Goal: Check status: Check status

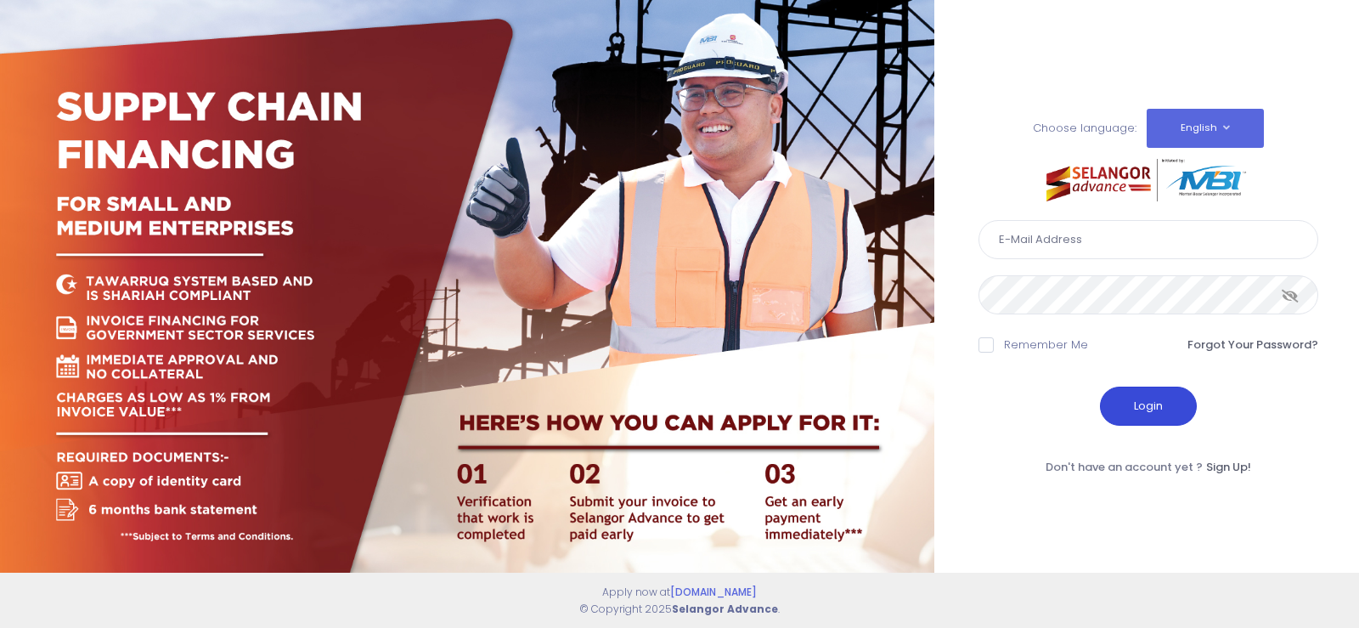
type input "[EMAIL_ADDRESS][DOMAIN_NAME]"
click at [1152, 417] on button "Login" at bounding box center [1148, 406] width 97 height 39
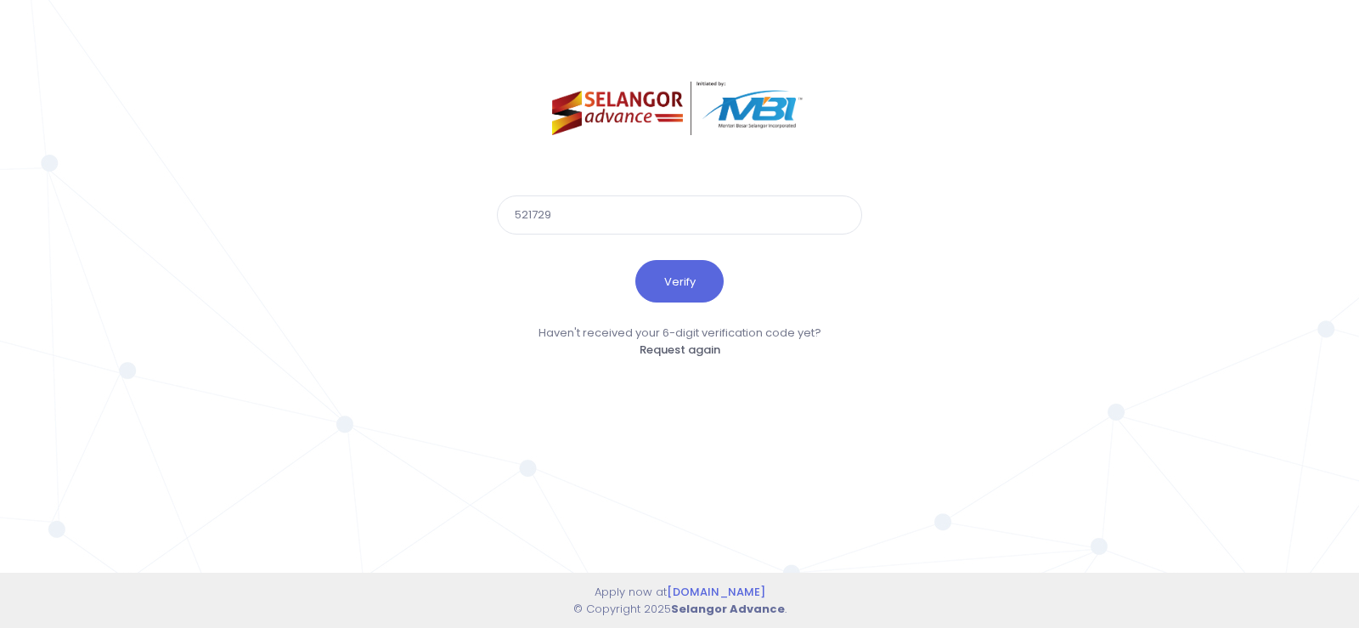
type input "521729"
click at [636, 260] on button "Verify" at bounding box center [680, 281] width 88 height 42
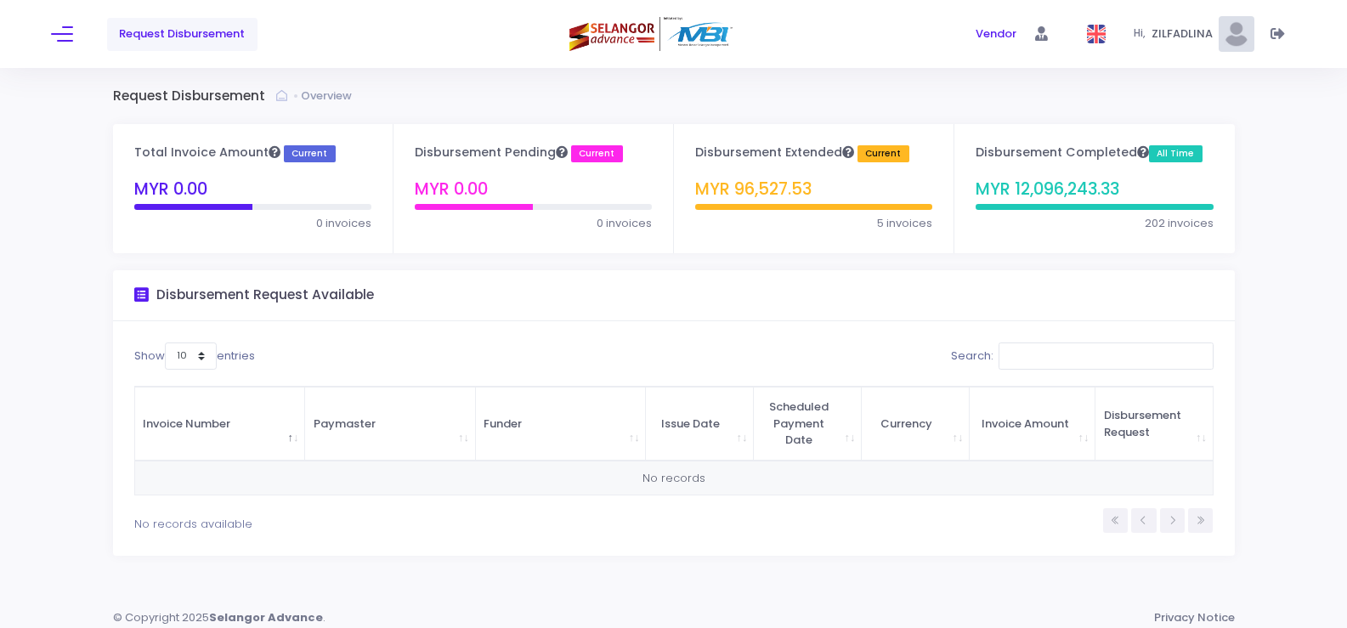
scroll to position [9, 0]
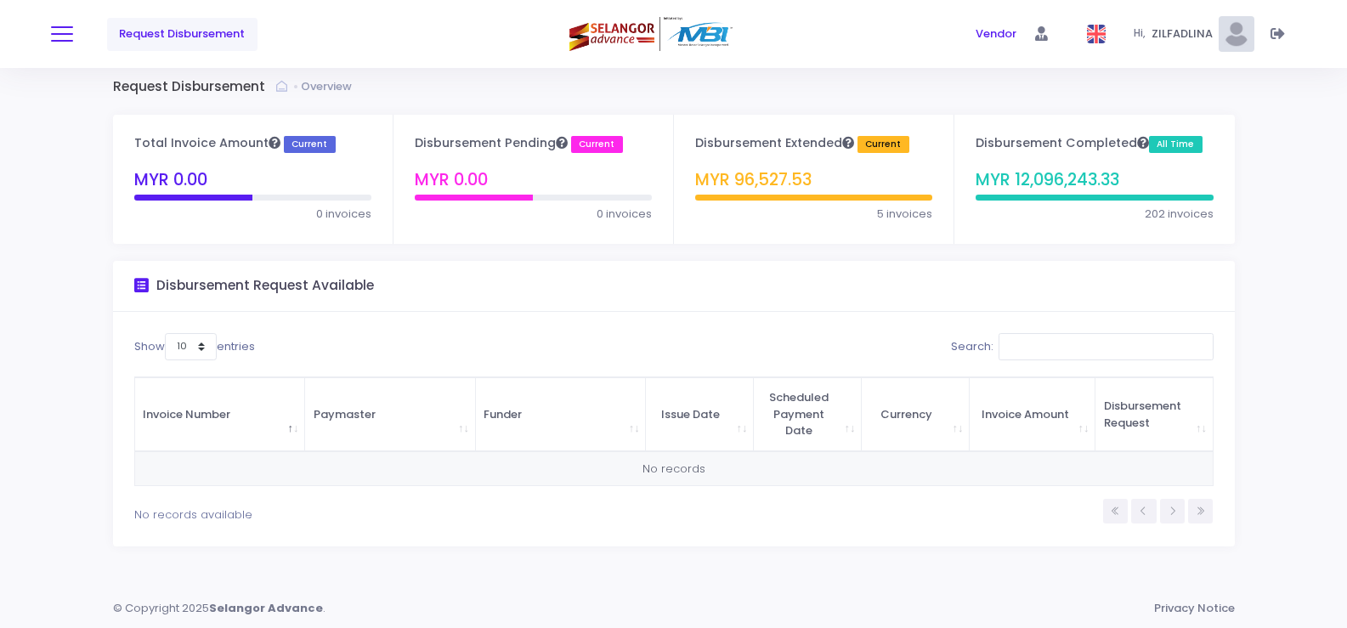
click at [57, 34] on span at bounding box center [62, 34] width 22 height 2
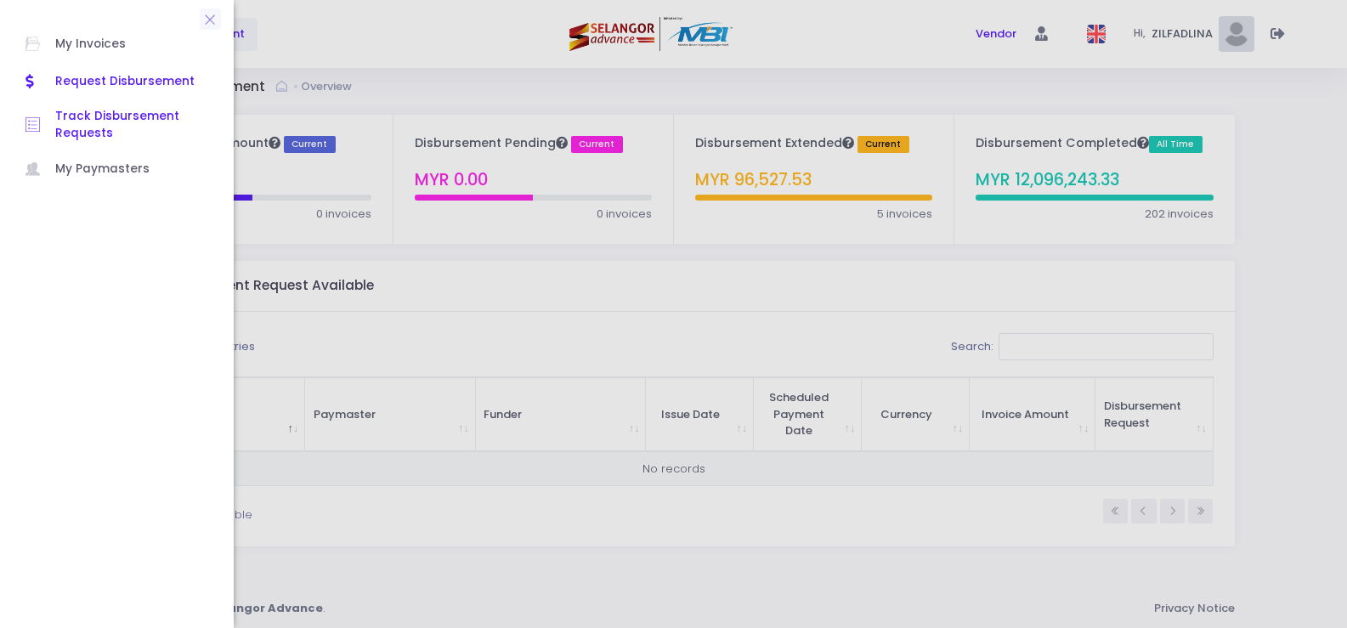
click at [117, 116] on span "Track Disbursement Requests" at bounding box center [131, 125] width 153 height 35
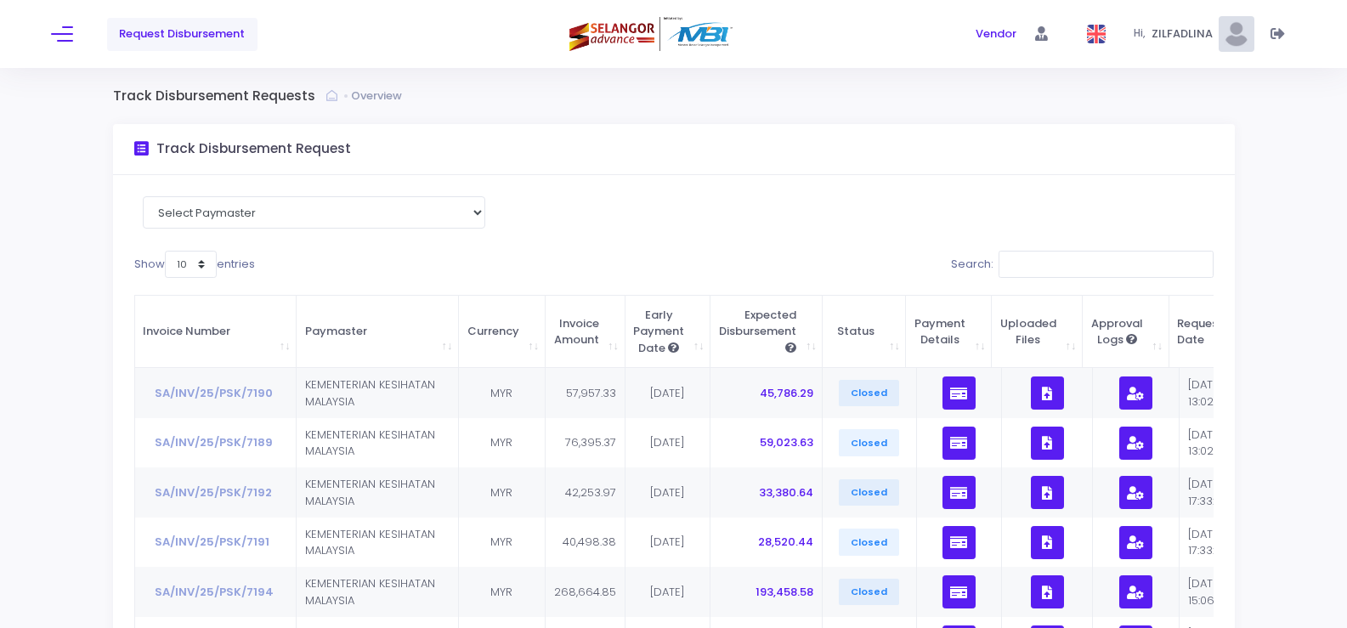
scroll to position [340, 0]
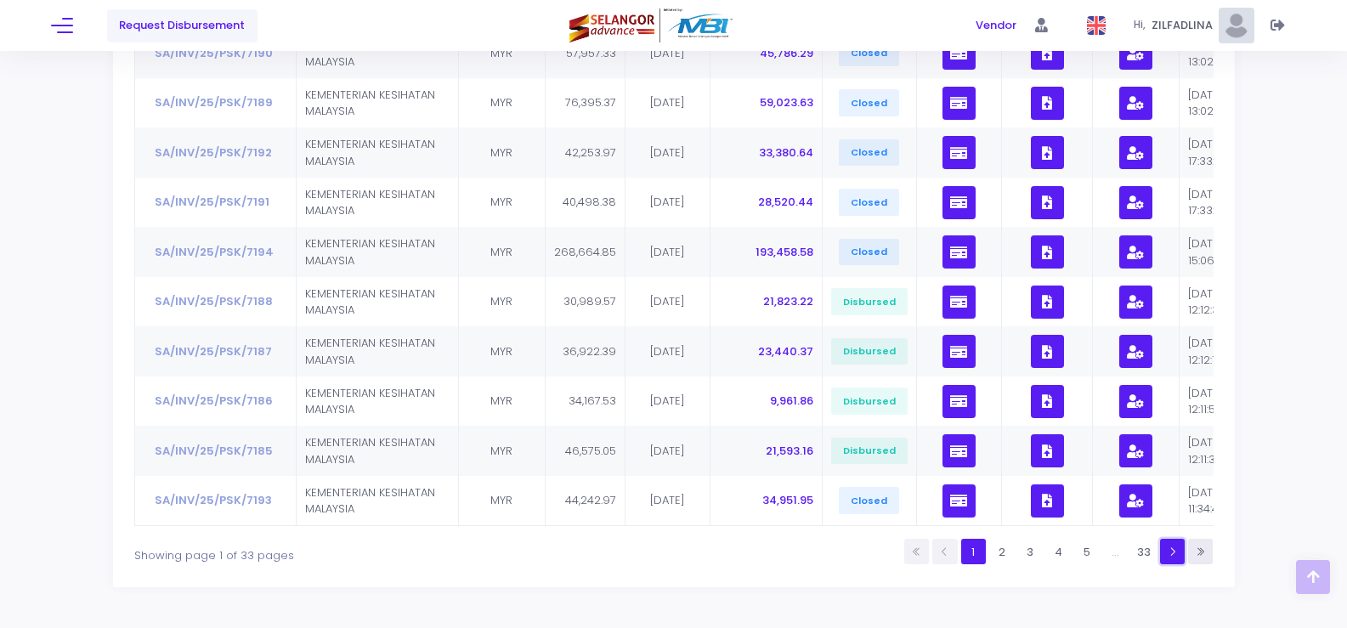
click at [1172, 557] on icon at bounding box center [1172, 551] width 11 height 11
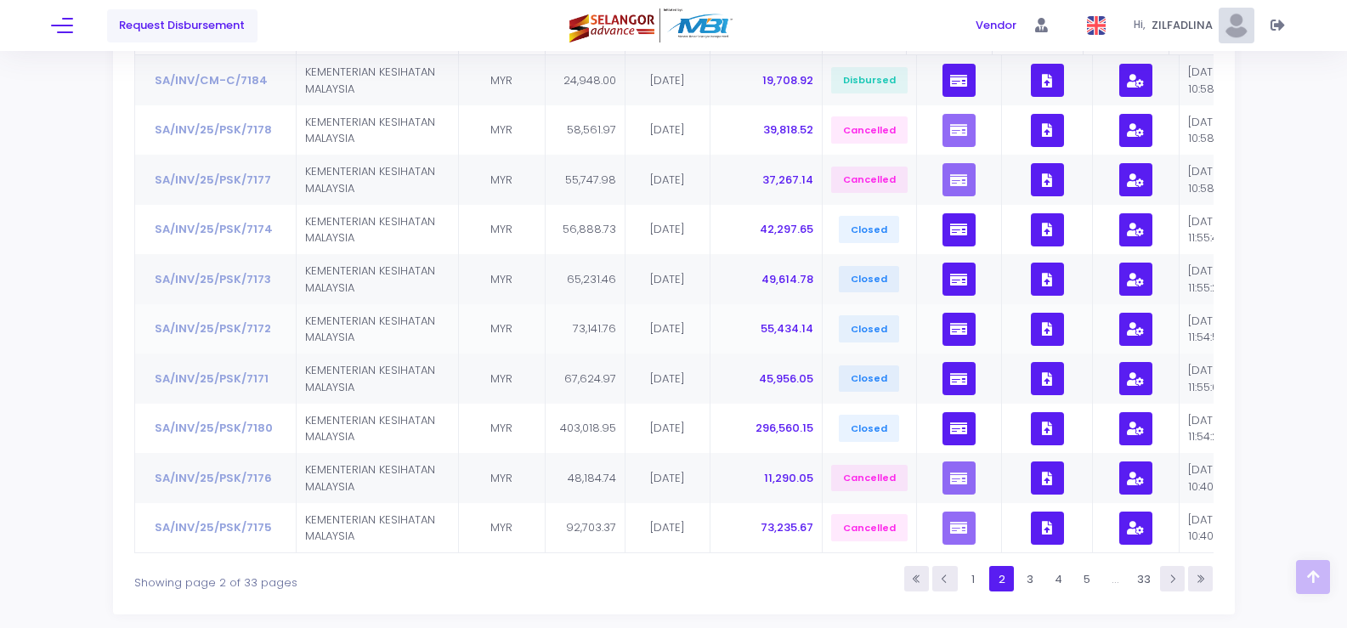
scroll to position [393, 0]
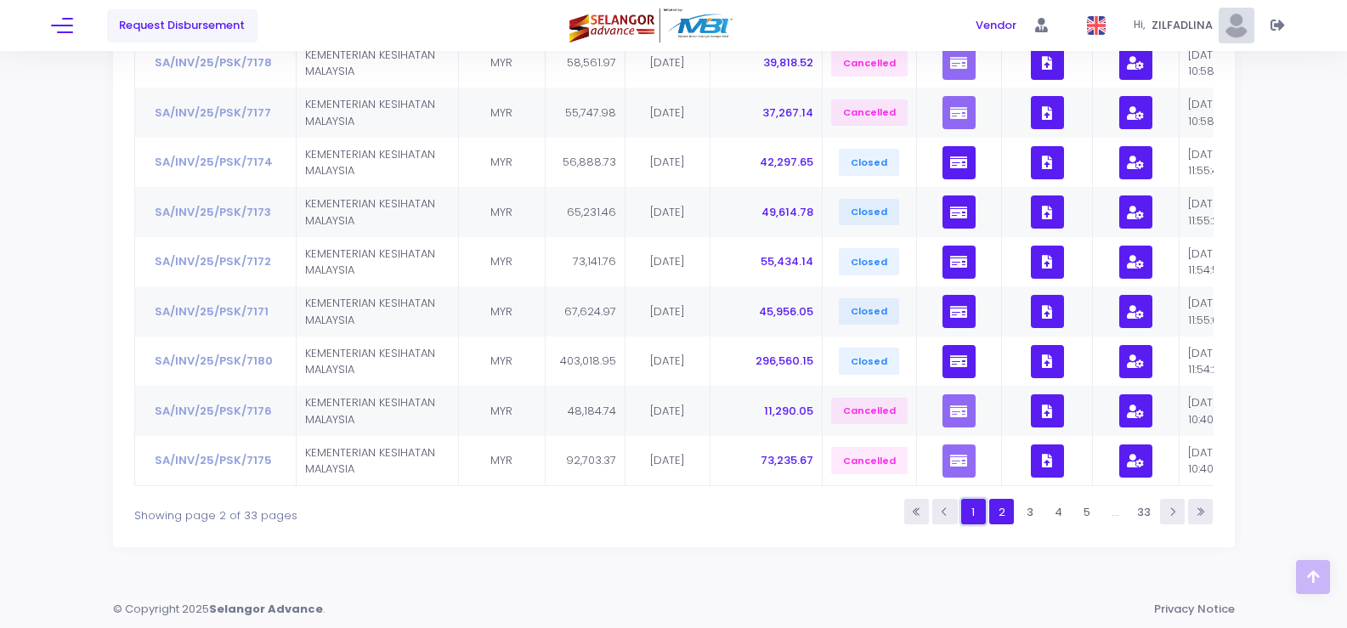
click at [968, 506] on link "1" at bounding box center [973, 511] width 25 height 25
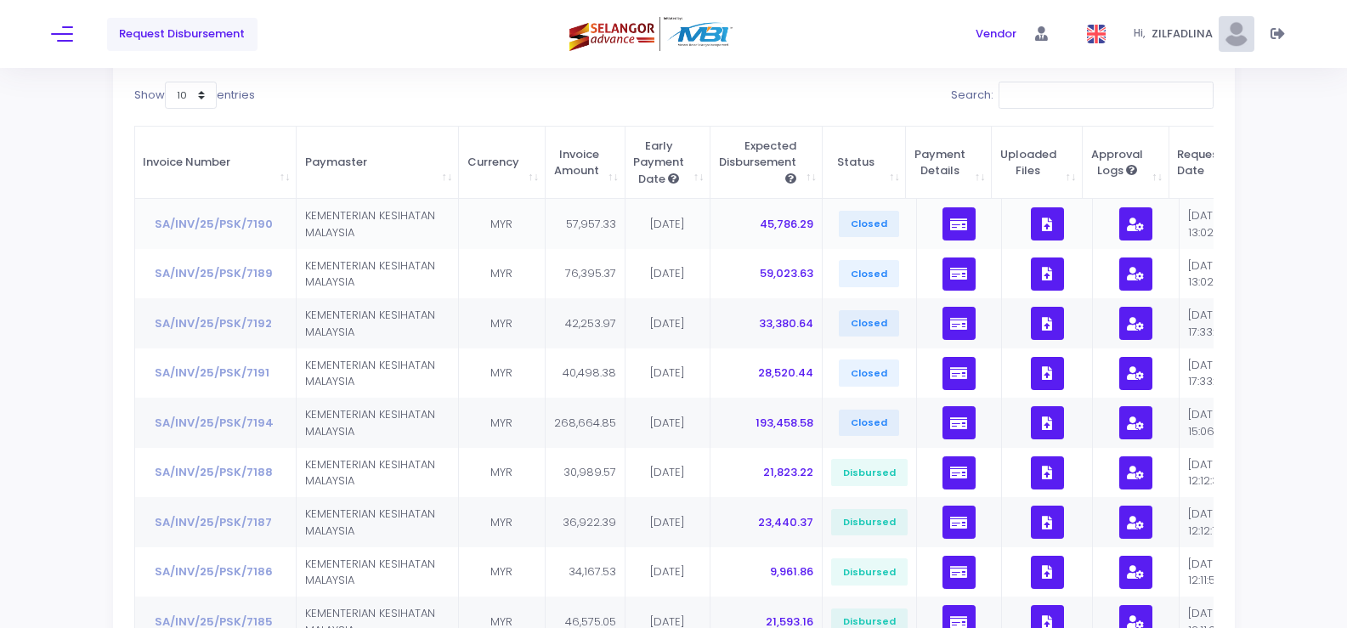
scroll to position [170, 0]
